Goal: Find specific page/section: Find specific page/section

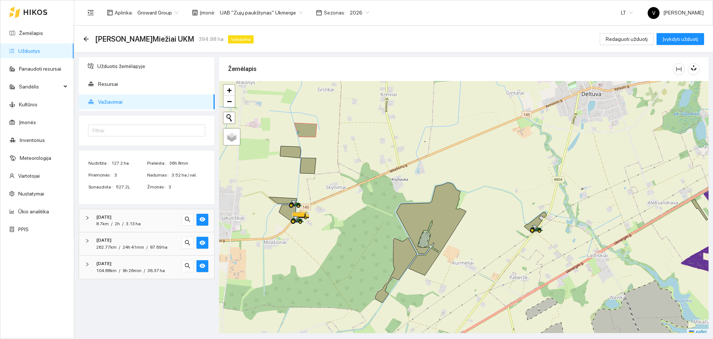
scroll to position [2, 0]
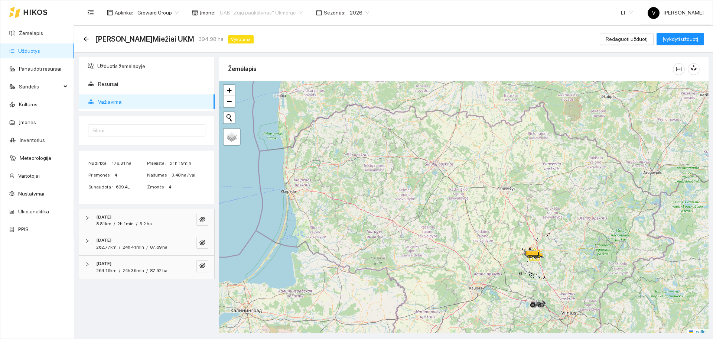
click at [258, 9] on span "UAB "Zujų paukštynas" Ukmerge" at bounding box center [261, 12] width 83 height 11
click at [233, 25] on div "Visos" at bounding box center [257, 27] width 81 height 8
click at [422, 158] on div at bounding box center [463, 208] width 489 height 254
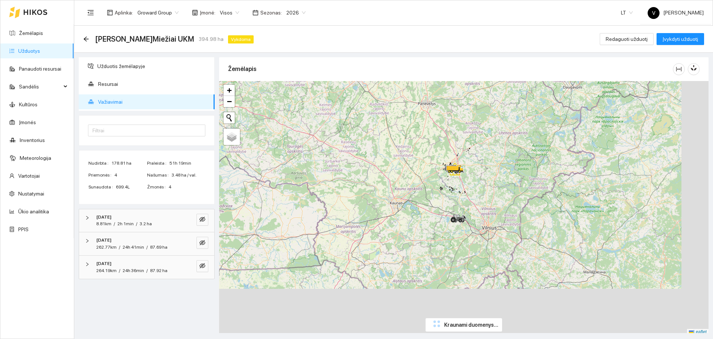
scroll to position [2, 0]
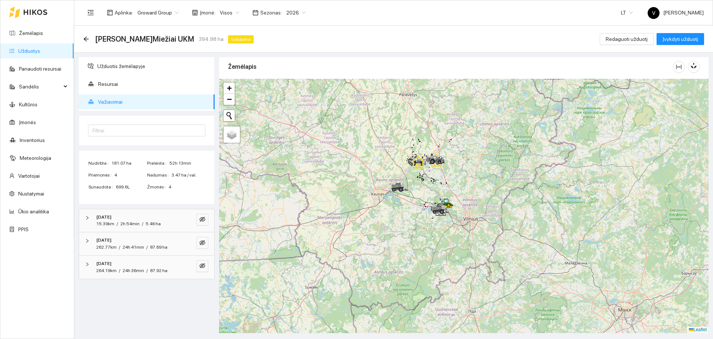
drag, startPoint x: 480, startPoint y: 199, endPoint x: 456, endPoint y: 190, distance: 25.7
click at [456, 190] on div at bounding box center [463, 206] width 489 height 254
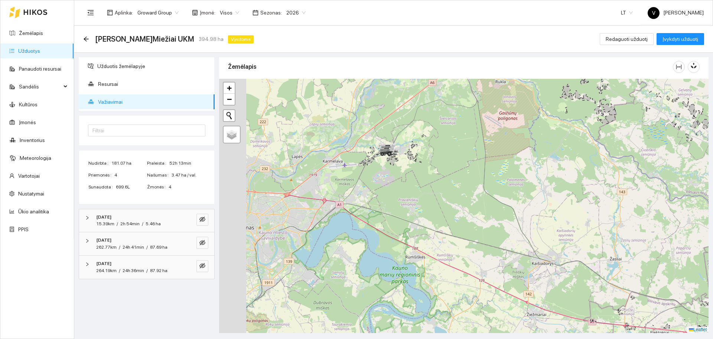
drag, startPoint x: 325, startPoint y: 161, endPoint x: 414, endPoint y: 170, distance: 89.6
click at [414, 170] on div at bounding box center [463, 206] width 489 height 254
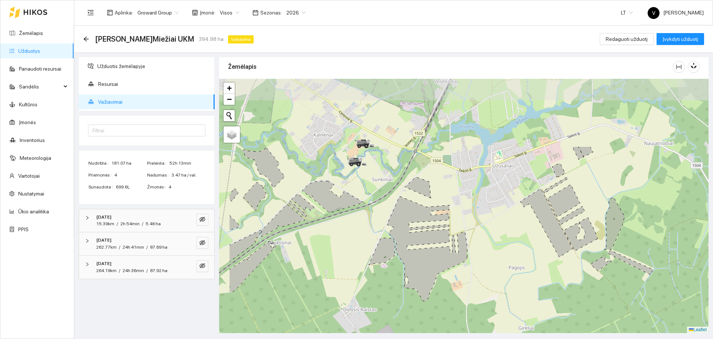
drag, startPoint x: 340, startPoint y: 120, endPoint x: 403, endPoint y: 217, distance: 115.8
click at [403, 217] on icon at bounding box center [427, 248] width 80 height 105
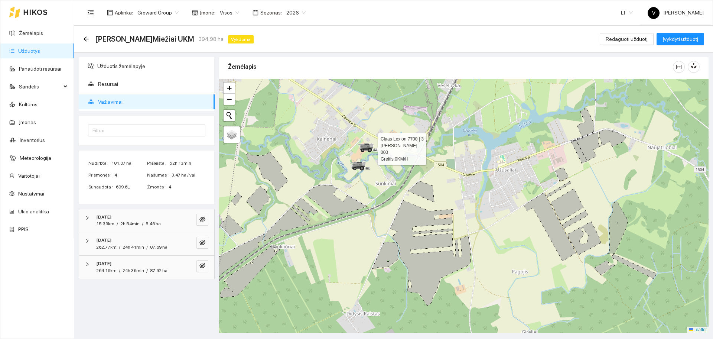
click at [371, 150] on icon at bounding box center [370, 150] width 4 height 4
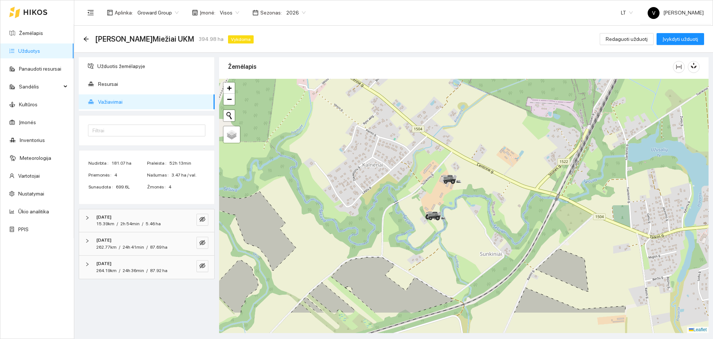
drag, startPoint x: 445, startPoint y: 262, endPoint x: 445, endPoint y: 213, distance: 49.4
click at [445, 213] on icon at bounding box center [436, 215] width 21 height 9
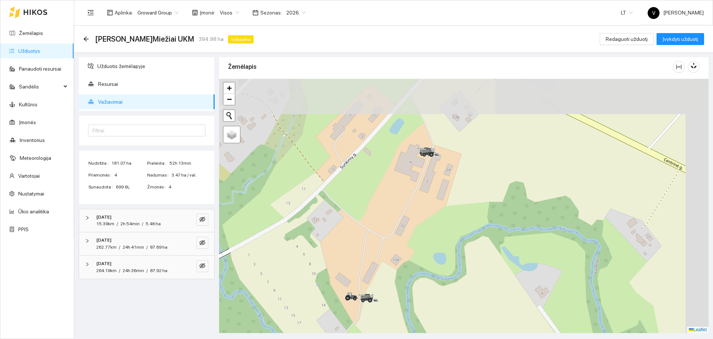
drag, startPoint x: 465, startPoint y: 155, endPoint x: 431, endPoint y: 257, distance: 107.2
click at [431, 257] on div at bounding box center [463, 206] width 489 height 254
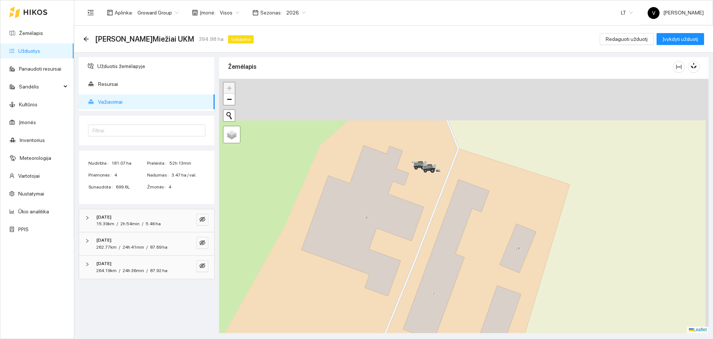
drag, startPoint x: 435, startPoint y: 144, endPoint x: 421, endPoint y: 225, distance: 82.4
click at [421, 225] on div at bounding box center [463, 206] width 489 height 254
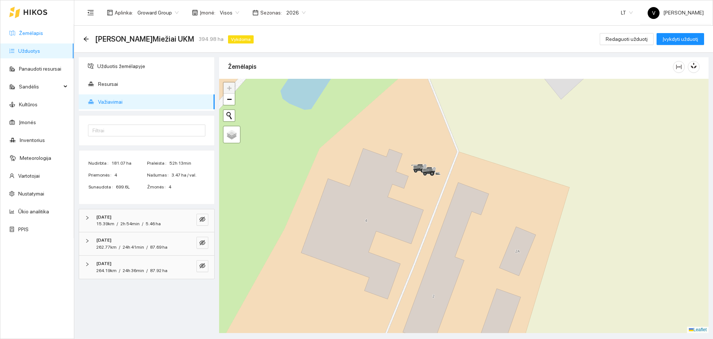
click at [41, 35] on link "Žemėlapis" at bounding box center [31, 33] width 24 height 6
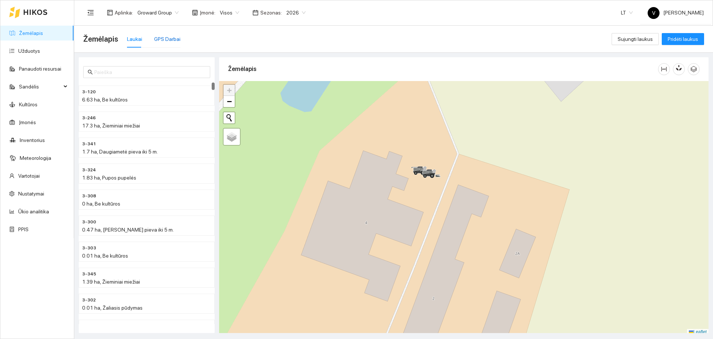
click at [169, 36] on div "GPS Darbai" at bounding box center [167, 39] width 26 height 8
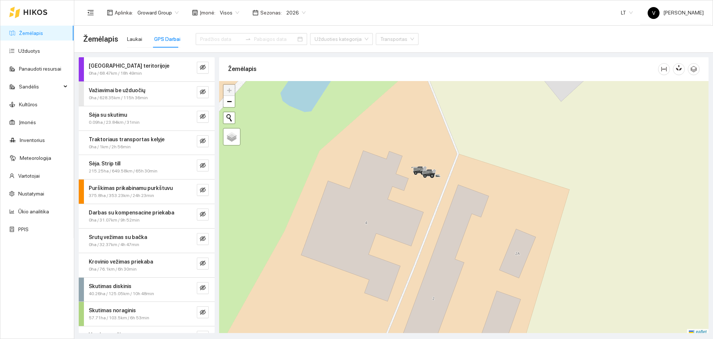
scroll to position [42, 0]
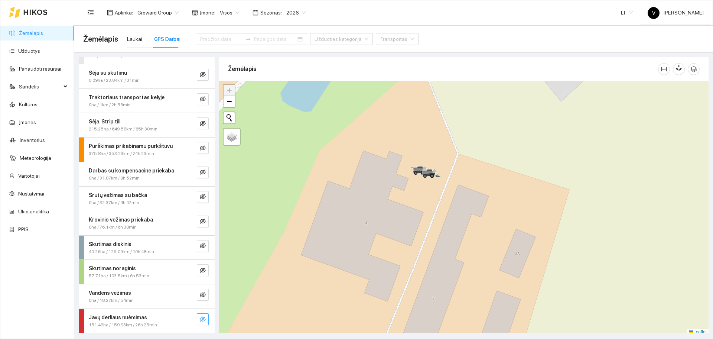
click at [197, 318] on button "button" at bounding box center [203, 319] width 12 height 12
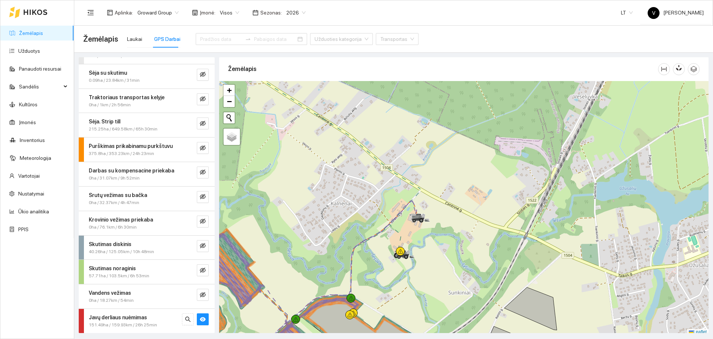
scroll to position [2, 0]
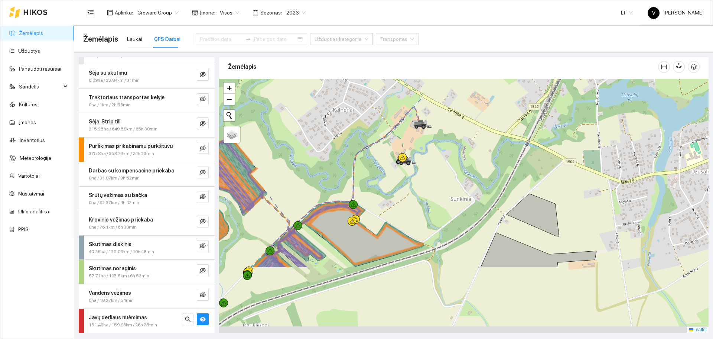
drag, startPoint x: 352, startPoint y: 241, endPoint x: 367, endPoint y: 134, distance: 107.7
click at [367, 134] on div at bounding box center [463, 206] width 489 height 254
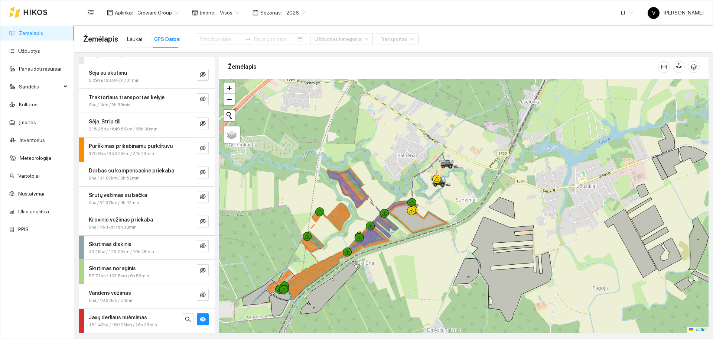
drag, startPoint x: 327, startPoint y: 197, endPoint x: 367, endPoint y: 211, distance: 42.0
click at [367, 211] on div at bounding box center [463, 206] width 489 height 254
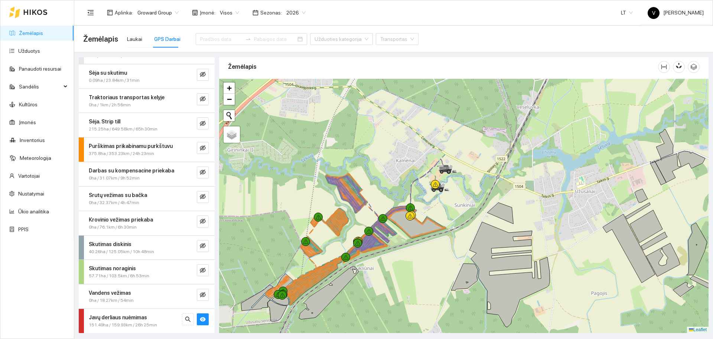
click at [372, 204] on div at bounding box center [463, 206] width 489 height 254
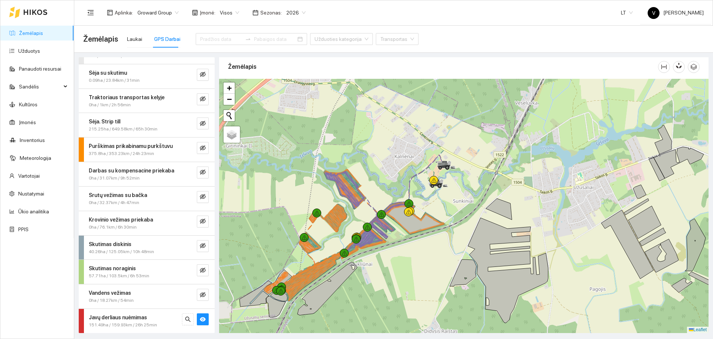
drag, startPoint x: 396, startPoint y: 210, endPoint x: 391, endPoint y: 192, distance: 18.5
click at [391, 204] on icon at bounding box center [388, 216] width 46 height 25
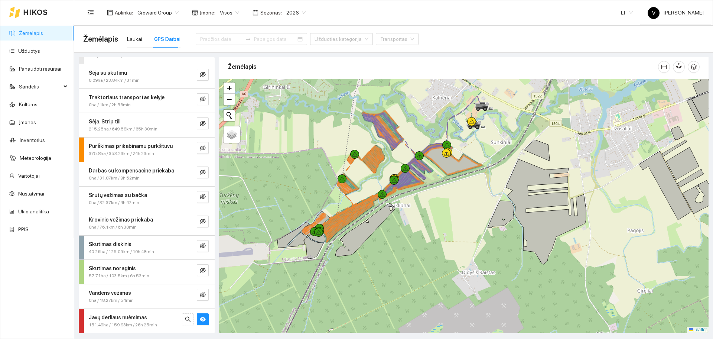
drag, startPoint x: 299, startPoint y: 246, endPoint x: 342, endPoint y: 201, distance: 62.0
click at [342, 201] on div at bounding box center [463, 206] width 489 height 254
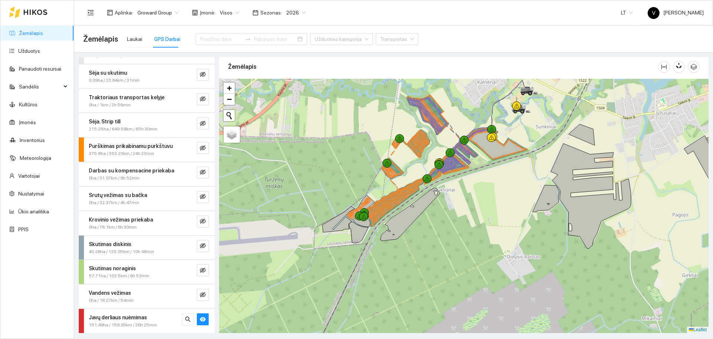
drag, startPoint x: 231, startPoint y: 209, endPoint x: 299, endPoint y: 188, distance: 70.6
click at [299, 188] on div at bounding box center [463, 206] width 489 height 254
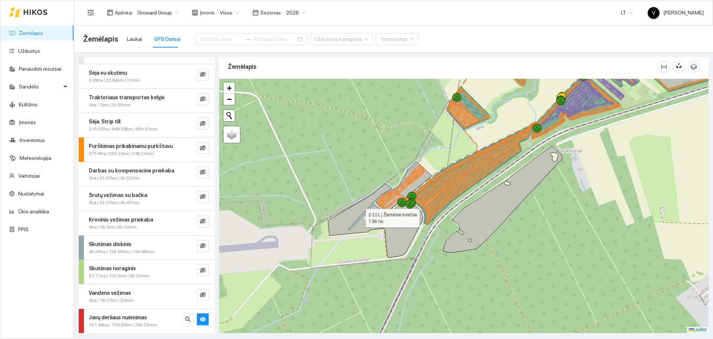
click at [368, 214] on icon at bounding box center [360, 209] width 64 height 52
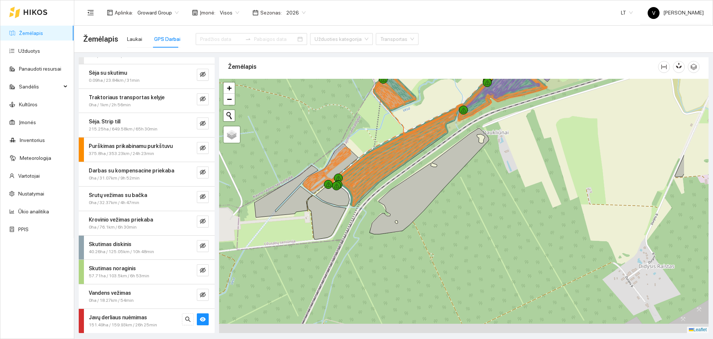
drag, startPoint x: 465, startPoint y: 267, endPoint x: 364, endPoint y: 240, distance: 104.8
click at [364, 240] on div at bounding box center [463, 206] width 489 height 254
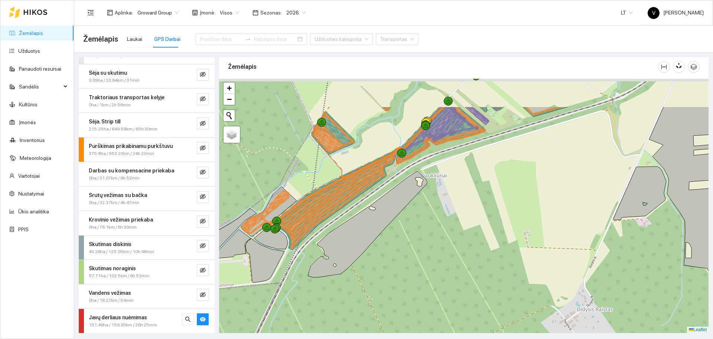
drag, startPoint x: 492, startPoint y: 196, endPoint x: 456, endPoint y: 258, distance: 72.7
click at [456, 258] on div at bounding box center [463, 206] width 489 height 254
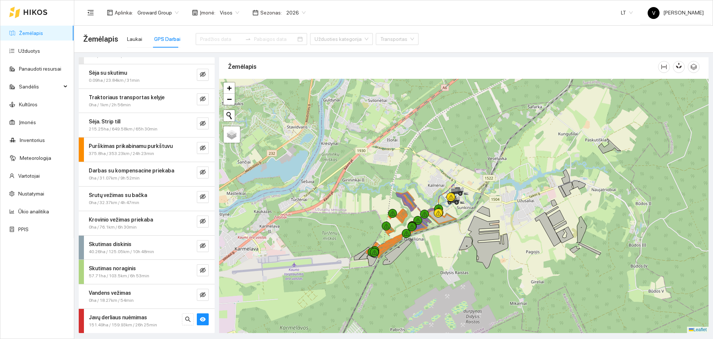
drag, startPoint x: 519, startPoint y: 192, endPoint x: 483, endPoint y: 189, distance: 35.8
click at [483, 189] on div at bounding box center [463, 206] width 489 height 254
